Goal: Use online tool/utility: Utilize a website feature to perform a specific function

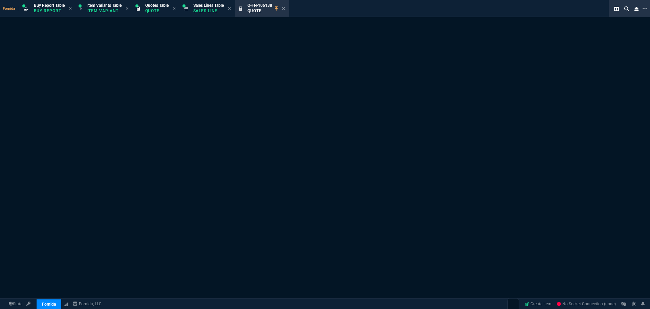
select select "1: BROV"
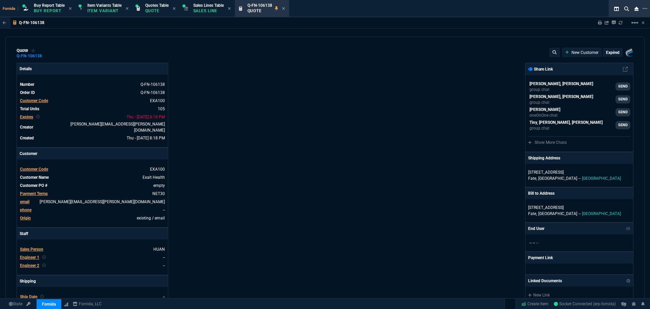
type input "100"
type input "275"
type input "100"
type input "125"
type input "100"
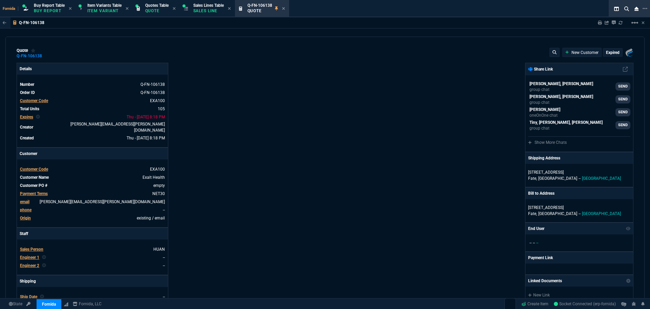
type input "1846"
type input "100"
type input "125"
